Goal: Task Accomplishment & Management: Manage account settings

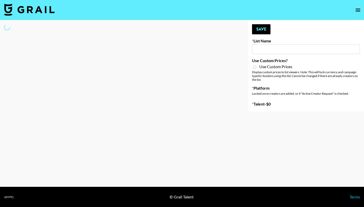
type input "Deebaby Song Promo"
select select "Song"
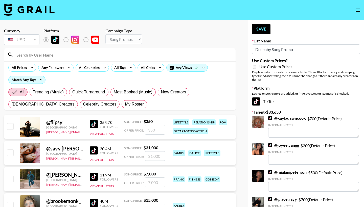
click at [133, 56] on input at bounding box center [122, 55] width 219 height 8
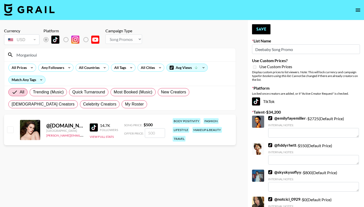
type input "Morganloui"
click at [11, 128] on input "checkbox" at bounding box center [10, 130] width 6 height 6
checkbox input "true"
type input "500"
drag, startPoint x: 41, startPoint y: 57, endPoint x: 16, endPoint y: 56, distance: 24.8
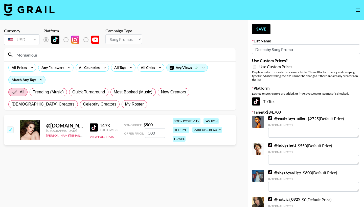
click at [16, 56] on input "Morganloui" at bounding box center [122, 55] width 219 height 8
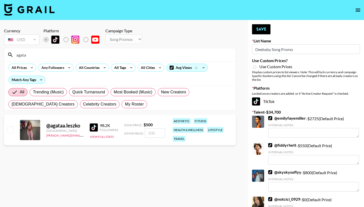
type input "agata"
click at [9, 130] on input "checkbox" at bounding box center [10, 130] width 6 height 6
checkbox input "true"
type input "500"
click at [151, 135] on input "500" at bounding box center [155, 133] width 20 height 10
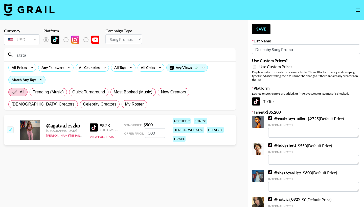
click at [151, 134] on input "500" at bounding box center [155, 133] width 20 height 10
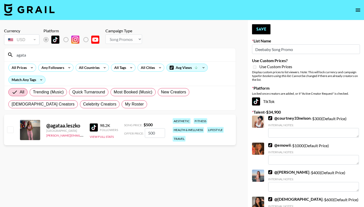
click at [288, 174] on link "@ [PERSON_NAME]" at bounding box center [288, 172] width 41 height 5
drag, startPoint x: 258, startPoint y: 27, endPoint x: 182, endPoint y: 39, distance: 76.9
click at [8, 133] on input "checkbox" at bounding box center [10, 130] width 6 height 6
checkbox input "true"
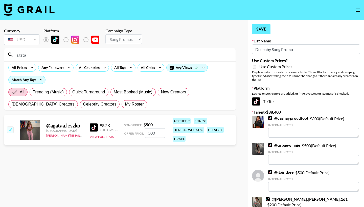
click at [259, 27] on button "Save" at bounding box center [261, 29] width 18 height 10
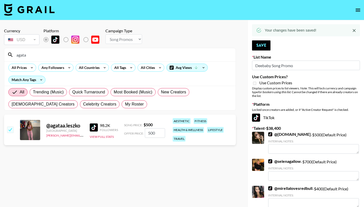
drag, startPoint x: 83, startPoint y: 60, endPoint x: 16, endPoint y: 55, distance: 66.8
click at [16, 55] on div "agata" at bounding box center [119, 54] width 231 height 13
drag, startPoint x: 16, startPoint y: 55, endPoint x: 41, endPoint y: 53, distance: 24.9
click at [41, 53] on input "agata" at bounding box center [122, 55] width 219 height 8
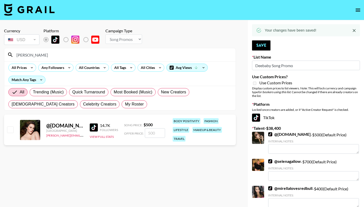
type input "[PERSON_NAME]"
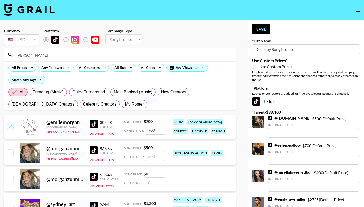
click at [9, 124] on input "checkbox" at bounding box center [10, 126] width 6 height 6
checkbox input "false"
click at [35, 56] on input "[PERSON_NAME]" at bounding box center [122, 55] width 219 height 8
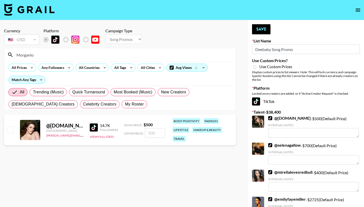
type input "Morganlo"
click at [10, 132] on input "checkbox" at bounding box center [10, 130] width 6 height 6
checkbox input "true"
type input "500"
click at [258, 26] on button "Save" at bounding box center [261, 29] width 18 height 10
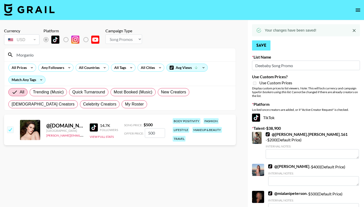
click at [261, 45] on button "Save" at bounding box center [261, 45] width 18 height 10
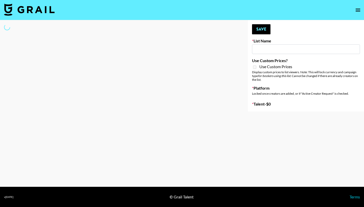
type input "IRL LA & NYC Activations - Diamond Cafe"
select select "Song"
